Goal: Find specific page/section: Find specific page/section

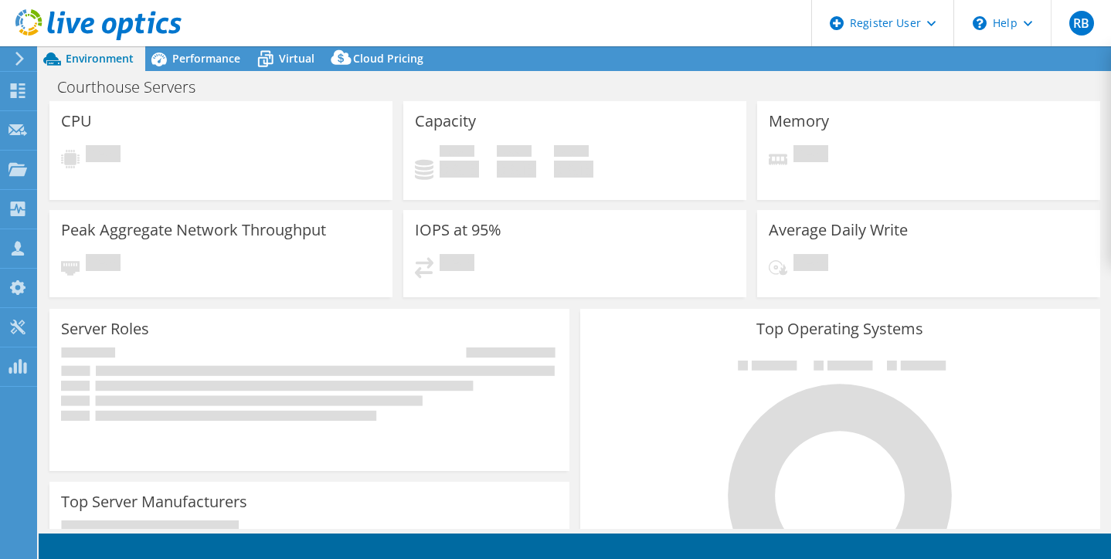
select select "USD"
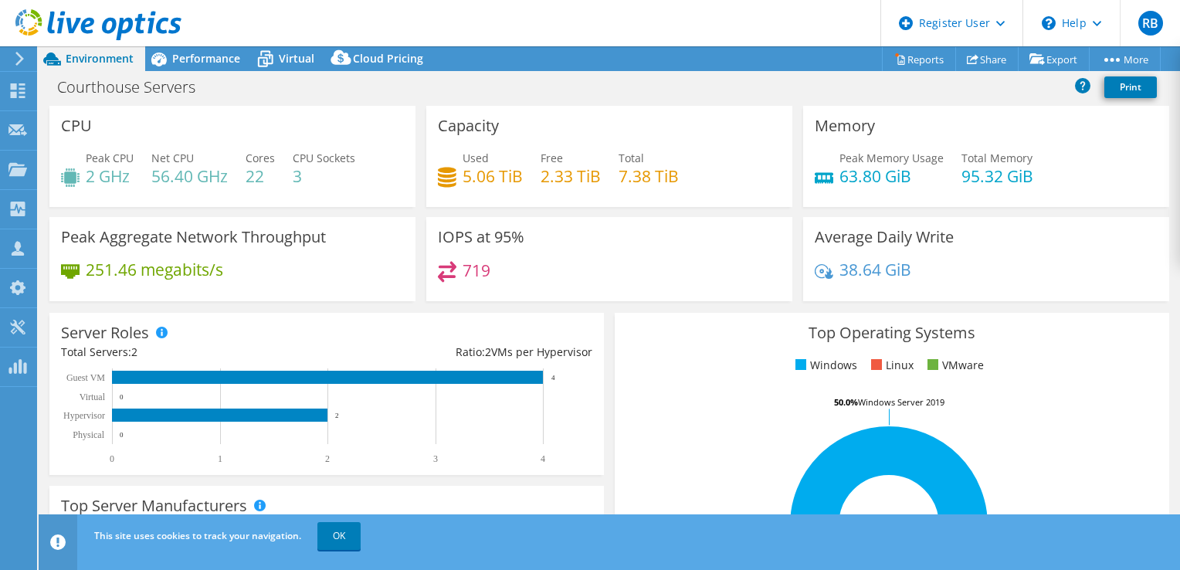
click at [470, 8] on header "RB Dell User [PERSON_NAME] [PERSON_NAME][EMAIL_ADDRESS][PERSON_NAME][DOMAIN_NAM…" at bounding box center [590, 23] width 1180 height 46
click at [287, 17] on header "RB Dell User [PERSON_NAME] [PERSON_NAME][EMAIL_ADDRESS][PERSON_NAME][DOMAIN_NAM…" at bounding box center [590, 23] width 1180 height 46
click at [686, 104] on div "Courthouse Servers Print" at bounding box center [609, 89] width 1141 height 33
click at [735, 97] on div "Courthouse Servers Print" at bounding box center [609, 87] width 1141 height 29
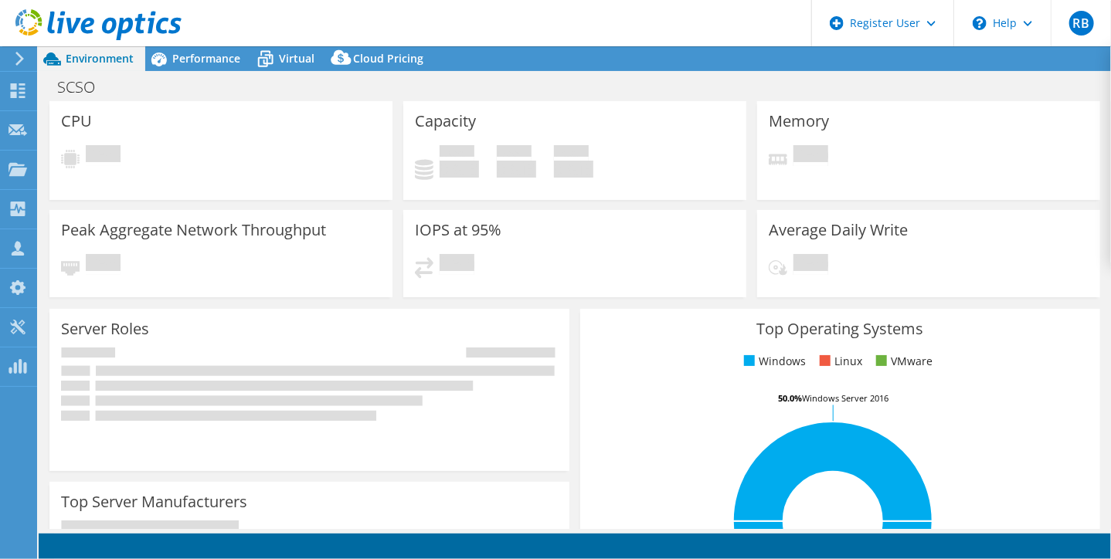
select select "USD"
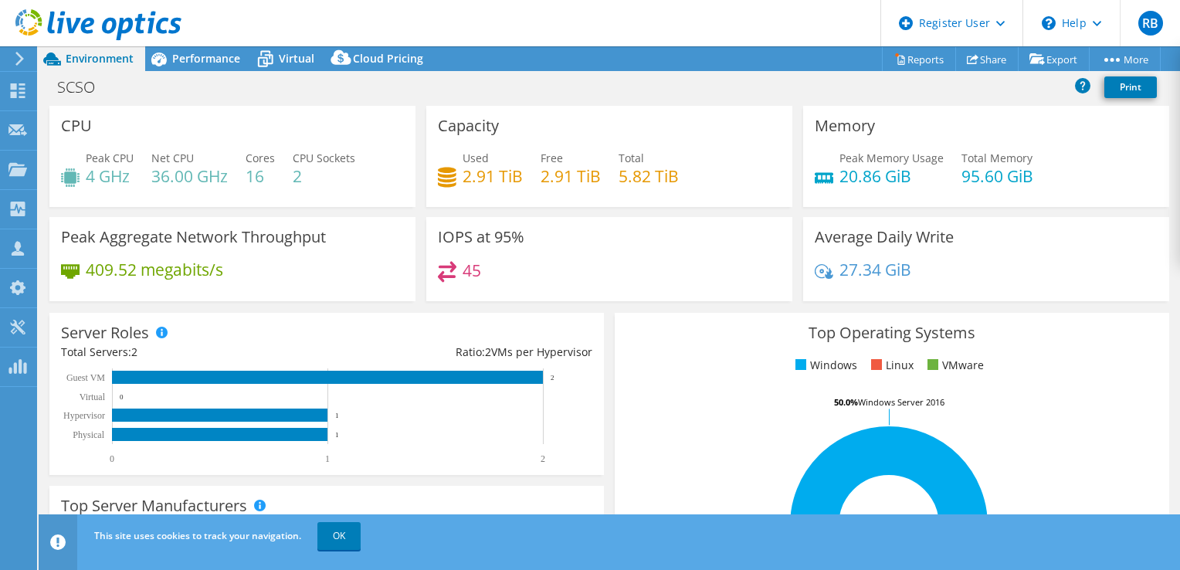
click at [539, 14] on header "RB Dell User [PERSON_NAME] [PERSON_NAME][EMAIL_ADDRESS][PERSON_NAME][DOMAIN_NAM…" at bounding box center [590, 23] width 1180 height 46
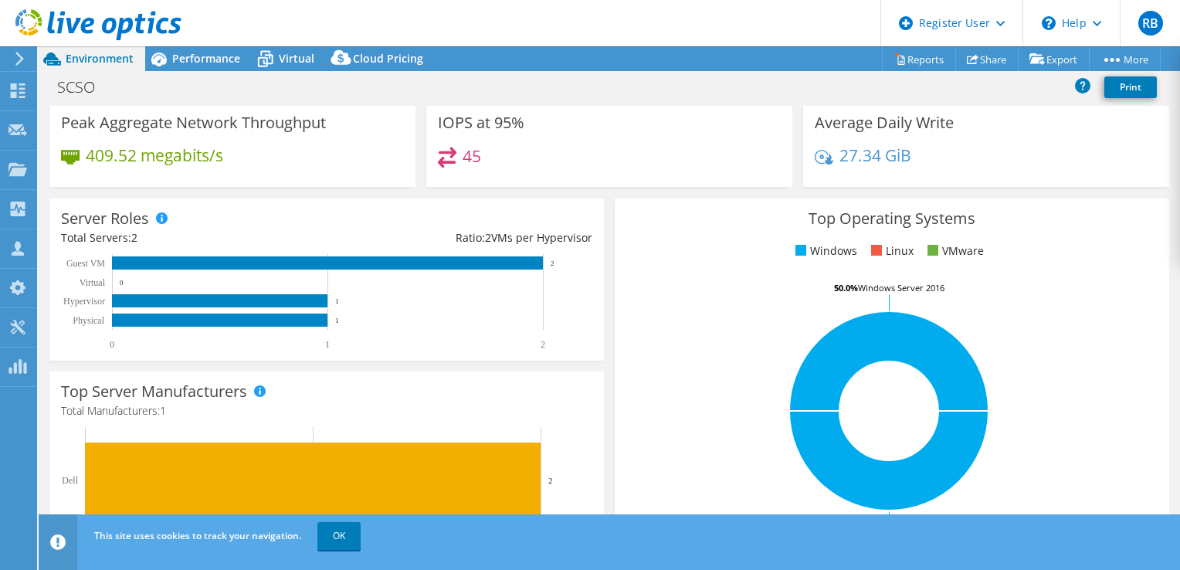
scroll to position [96, 0]
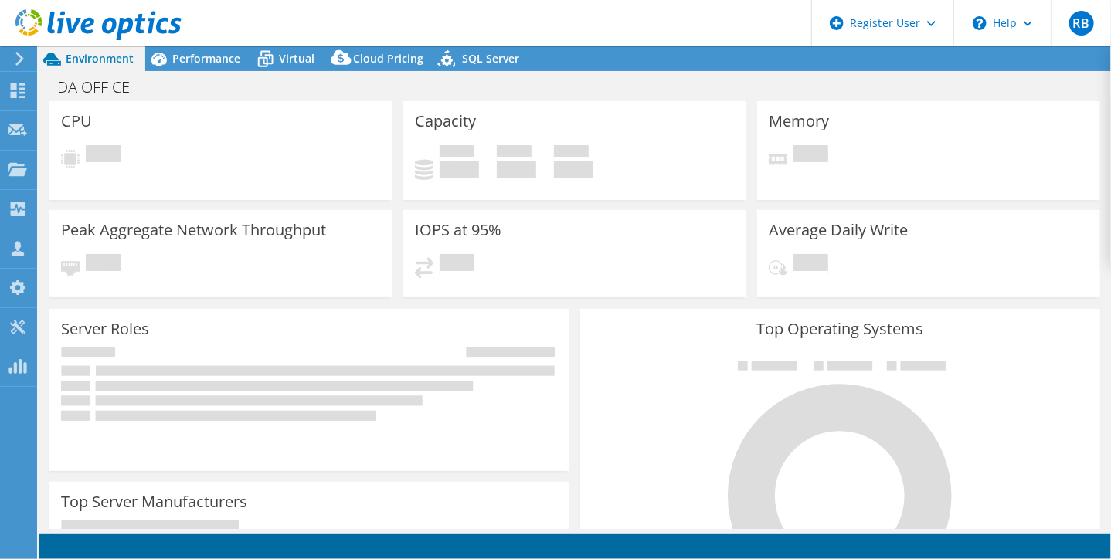
select select "USD"
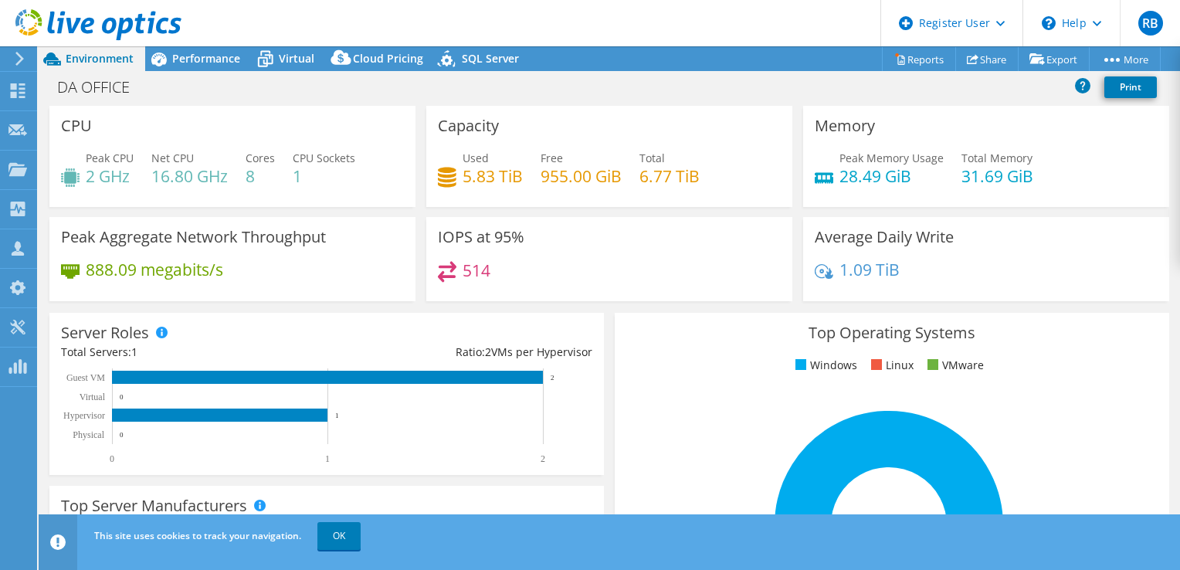
click at [658, 97] on div "DA OFFICE Print" at bounding box center [609, 87] width 1141 height 29
click at [657, 83] on div "DA OFFICE Print" at bounding box center [609, 87] width 1141 height 29
click at [686, 280] on div "514" at bounding box center [609, 277] width 343 height 33
click at [713, 103] on div "DA OFFICE Print" at bounding box center [609, 89] width 1141 height 33
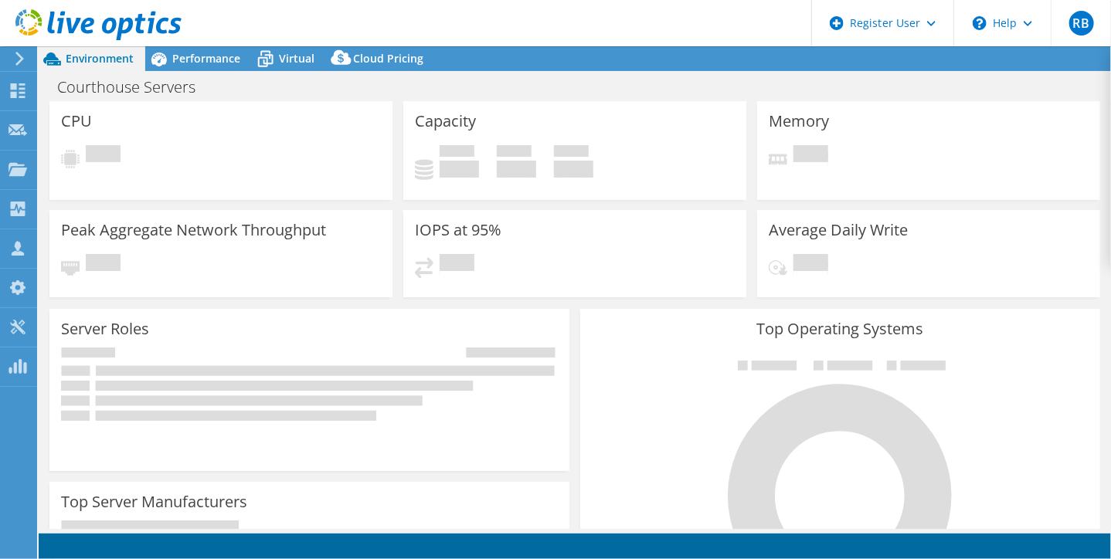
select select "USD"
